Goal: Information Seeking & Learning: Find specific fact

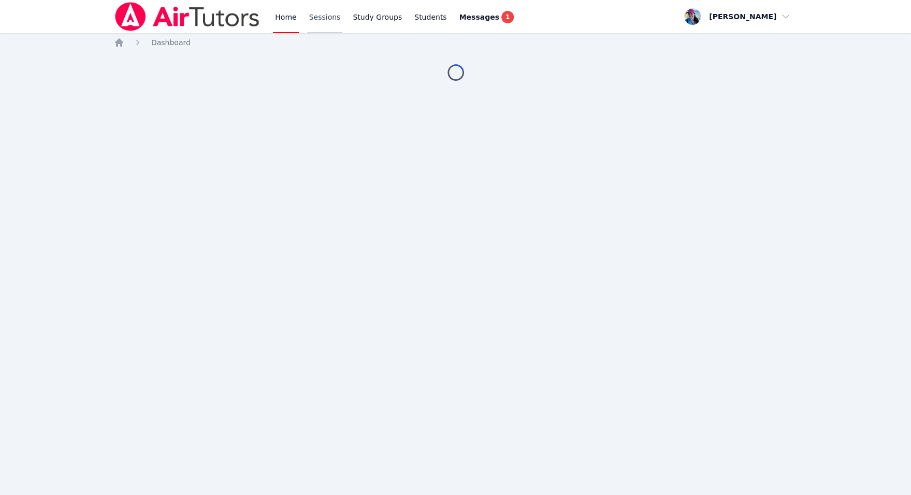
click at [335, 13] on link "Sessions" at bounding box center [325, 16] width 36 height 33
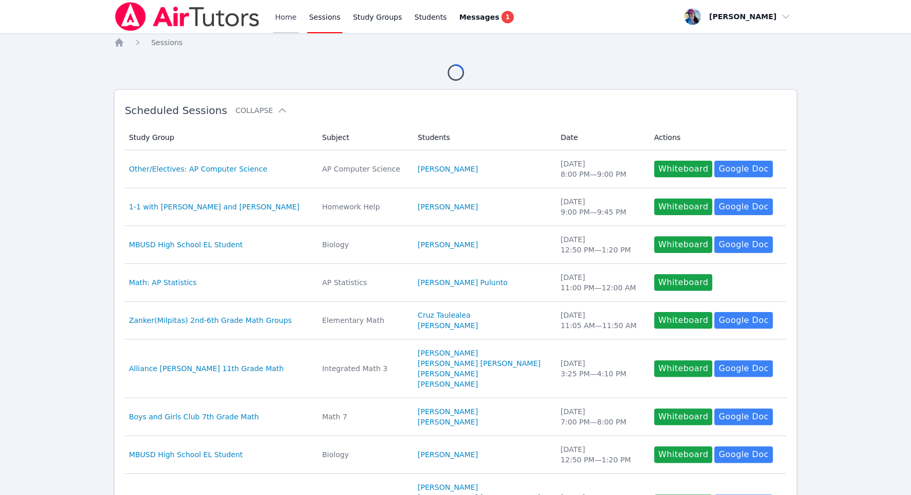
click at [277, 19] on link "Home" at bounding box center [285, 16] width 25 height 33
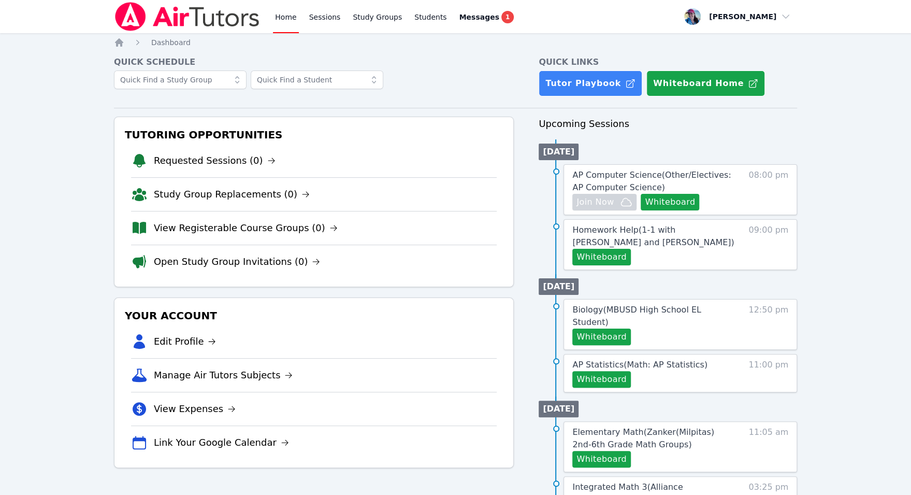
click at [277, 18] on link "Home" at bounding box center [285, 16] width 25 height 33
click at [328, 21] on link "Sessions" at bounding box center [325, 16] width 36 height 33
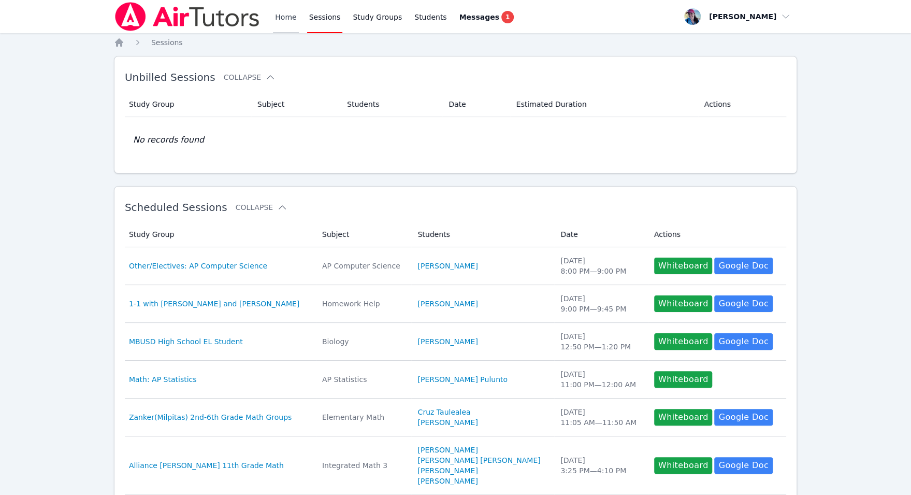
click at [282, 18] on link "Home" at bounding box center [285, 16] width 25 height 33
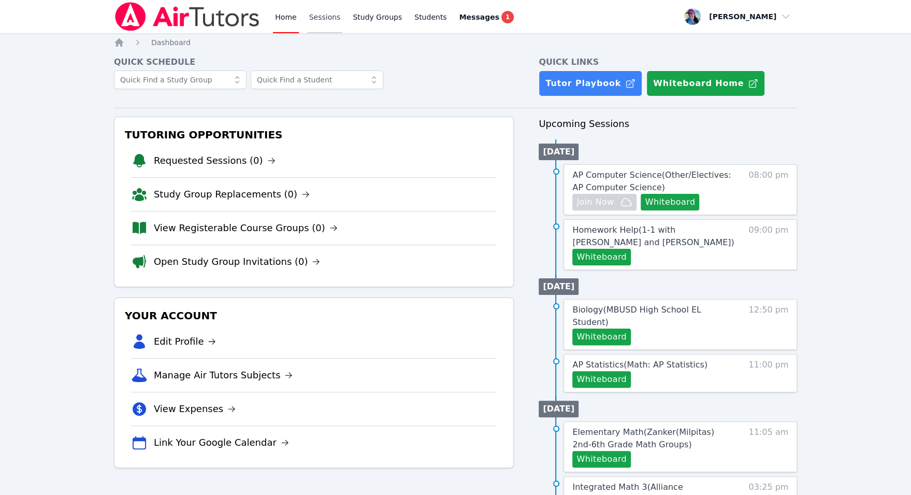
click at [324, 21] on link "Sessions" at bounding box center [325, 16] width 36 height 33
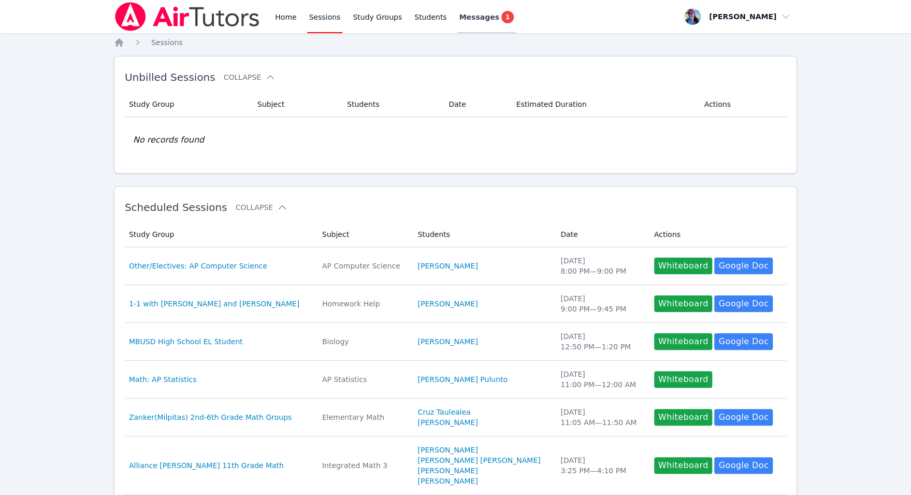
click at [480, 18] on span "Messages" at bounding box center [479, 17] width 40 height 10
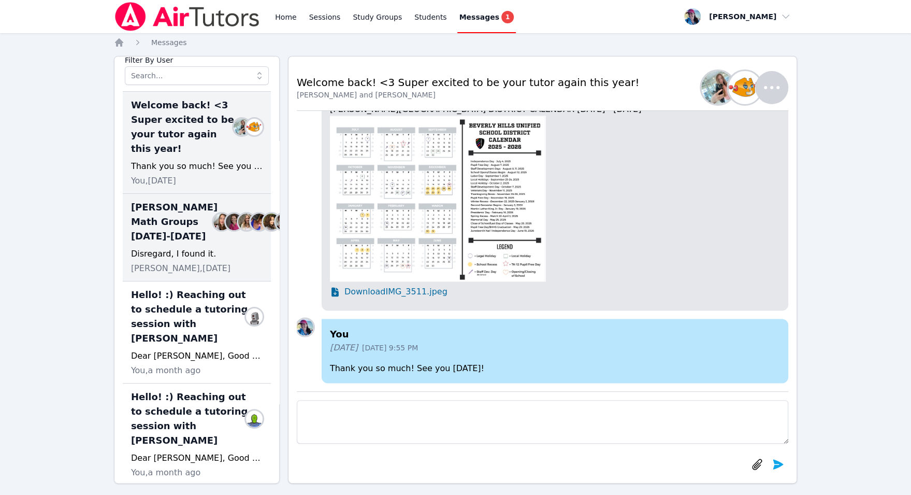
scroll to position [61, 0]
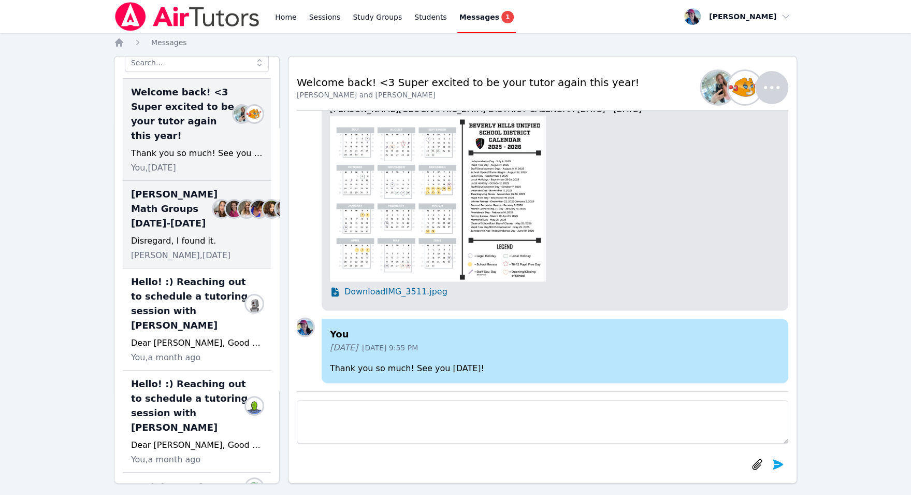
click at [204, 247] on div "Disregard, I found it." at bounding box center [197, 241] width 132 height 12
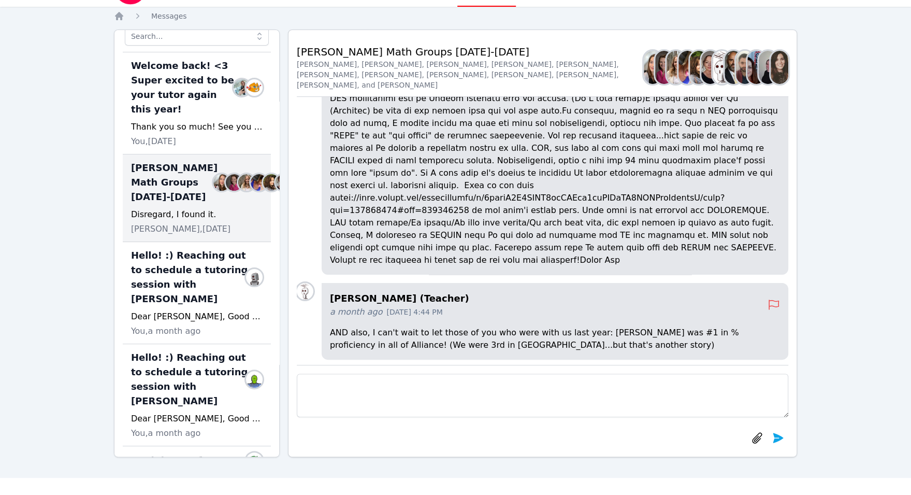
scroll to position [28, 0]
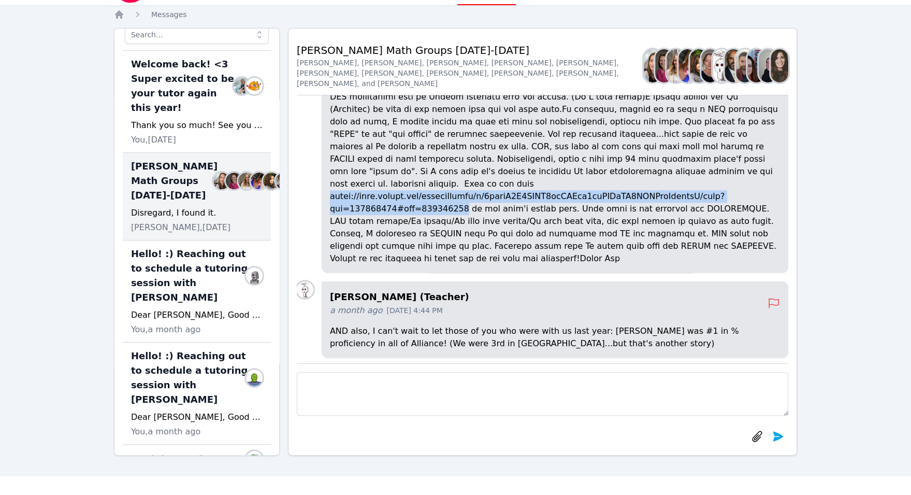
drag, startPoint x: 327, startPoint y: 236, endPoint x: 454, endPoint y: 244, distance: 126.7
click at [454, 244] on div "Joyce Law (Teacher) a month ago Sep 11, 2025 4:38 PM" at bounding box center [555, 147] width 467 height 251
copy p "https://docs.google.com/spreadsheets/d/1xplnO0Q5GOBY4rmLAPik9uwUOCaHH5SXYTjeGrz…"
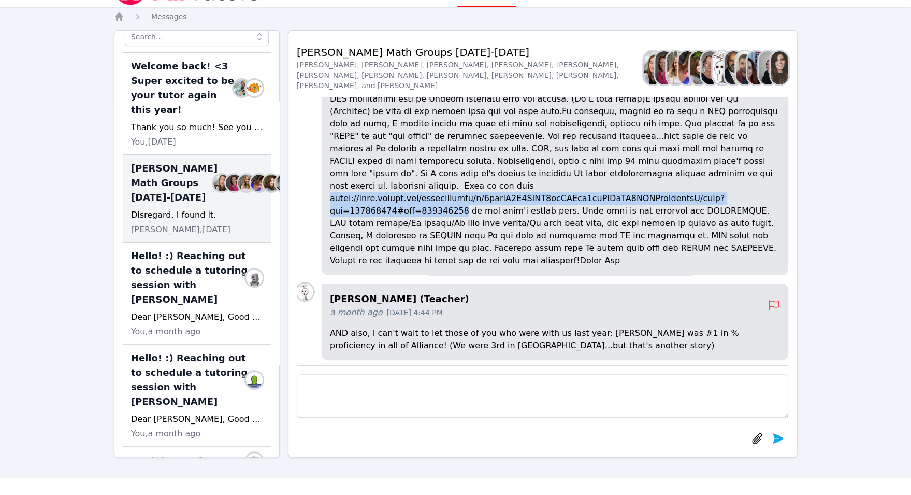
scroll to position [0, 0]
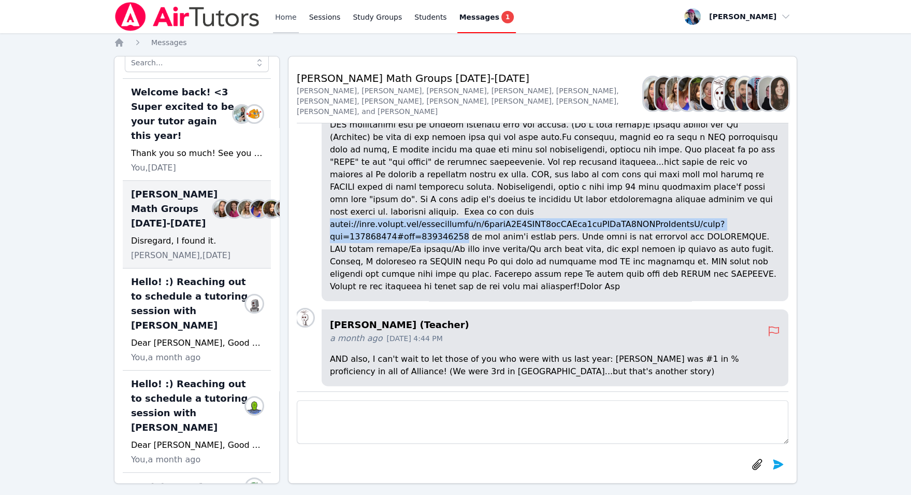
click at [282, 23] on link "Home" at bounding box center [285, 16] width 25 height 33
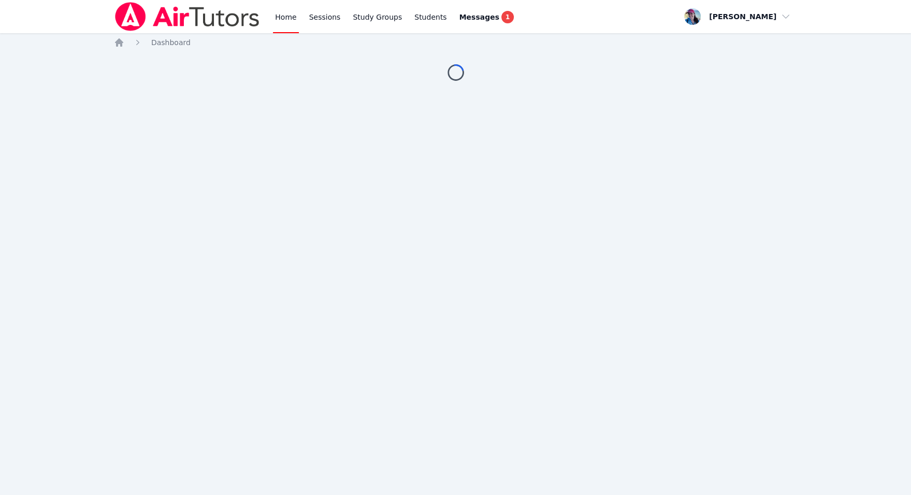
click at [278, 13] on link "Home" at bounding box center [285, 16] width 25 height 33
click at [290, 18] on link "Home" at bounding box center [285, 16] width 25 height 33
click at [329, 18] on link "Sessions" at bounding box center [325, 16] width 36 height 33
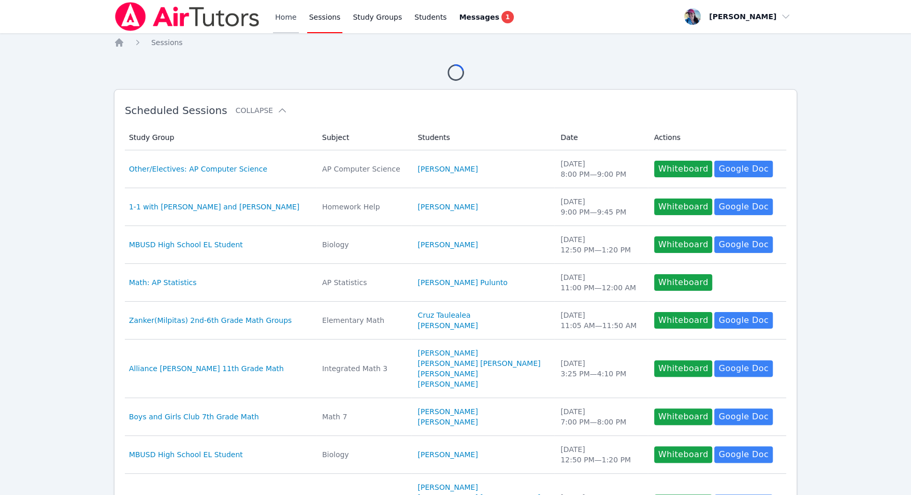
click at [285, 21] on link "Home" at bounding box center [285, 16] width 25 height 33
